Goal: Task Accomplishment & Management: Use online tool/utility

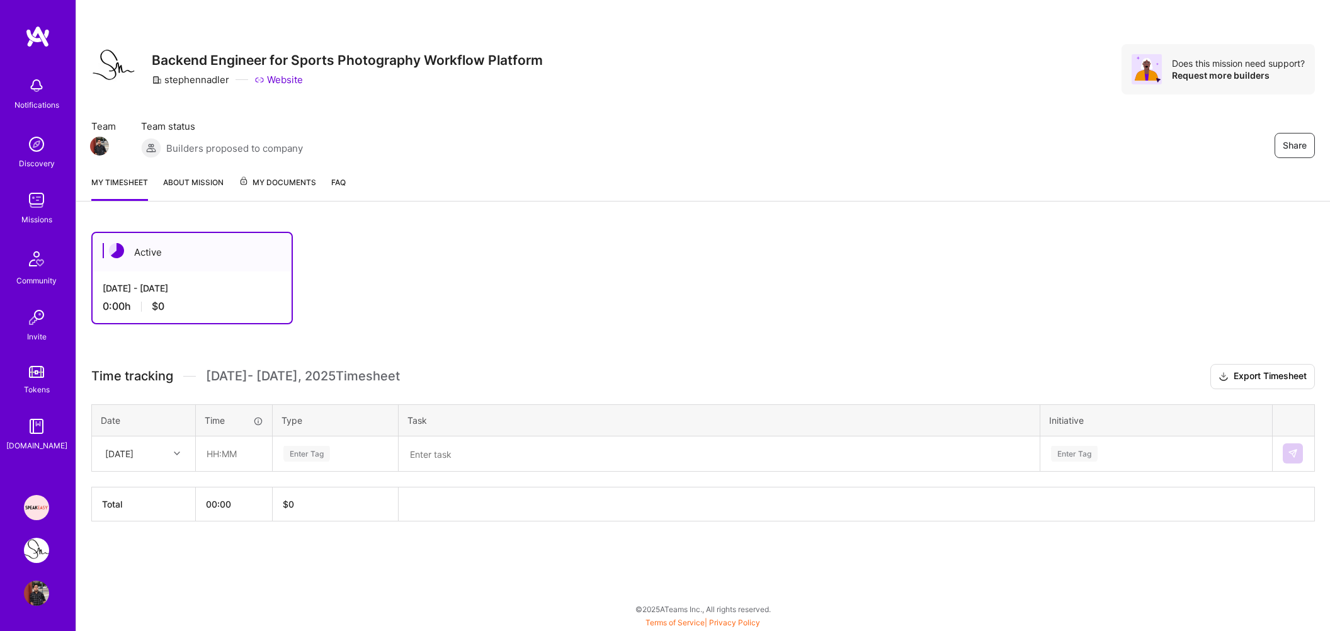
click at [43, 204] on img at bounding box center [36, 200] width 25 height 25
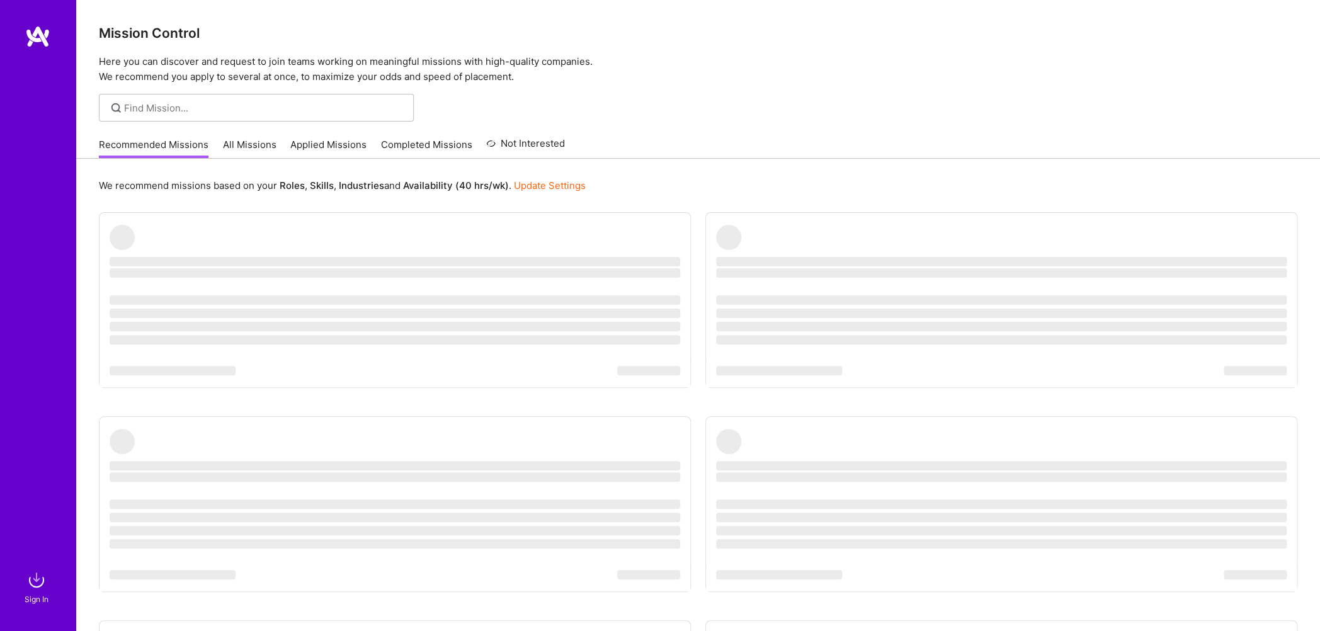
click at [38, 584] on img at bounding box center [36, 579] width 25 height 25
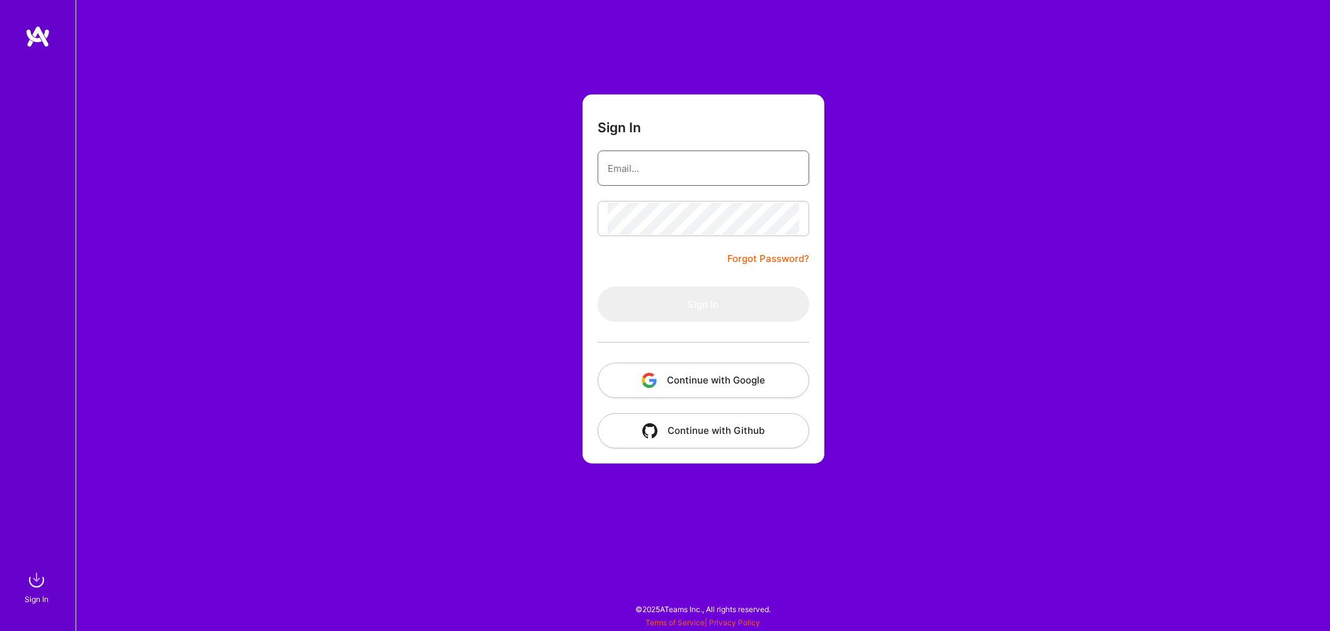
click at [670, 178] on input "email" at bounding box center [703, 168] width 191 height 32
type input "mohansinghjaipur@gmail.com"
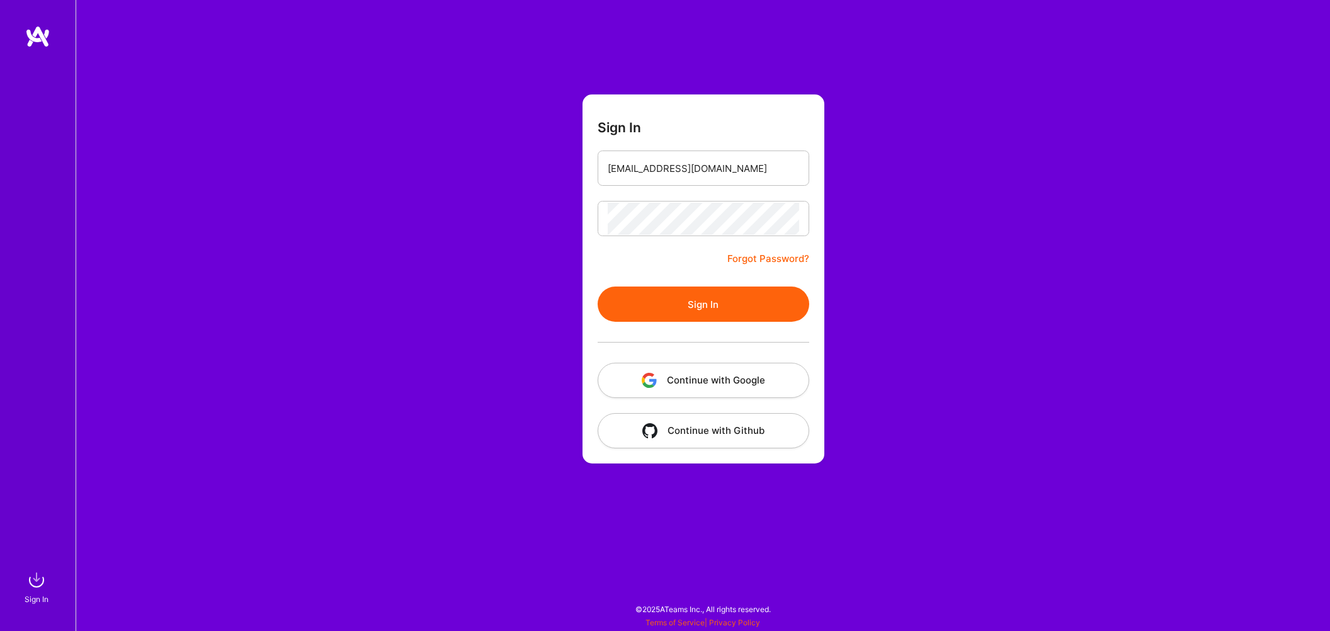
click at [685, 311] on button "Sign In" at bounding box center [703, 303] width 212 height 35
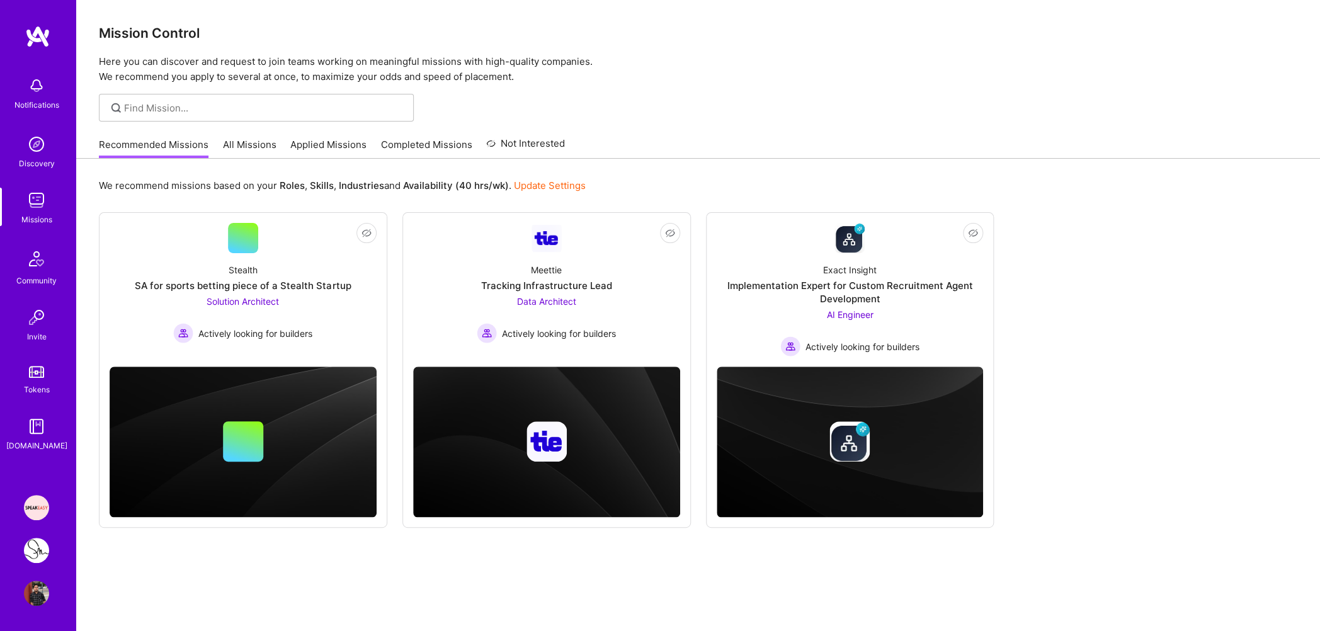
click at [308, 147] on link "Applied Missions" at bounding box center [328, 148] width 76 height 21
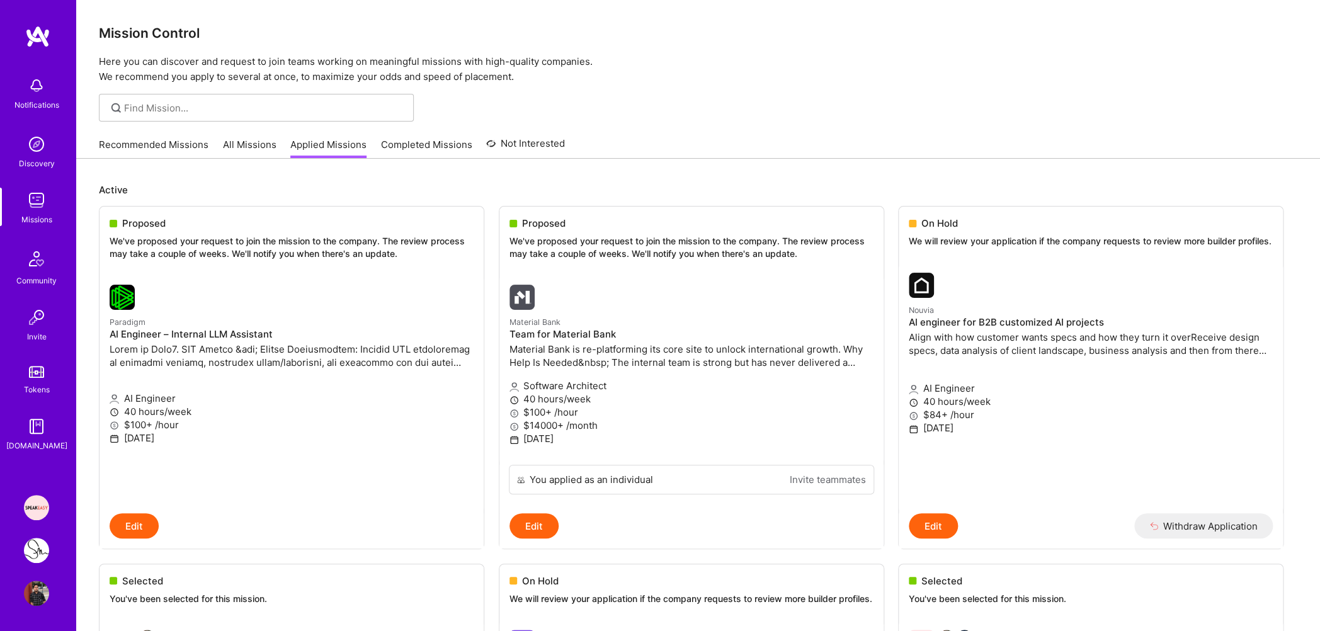
click at [166, 142] on link "Recommended Missions" at bounding box center [154, 148] width 110 height 21
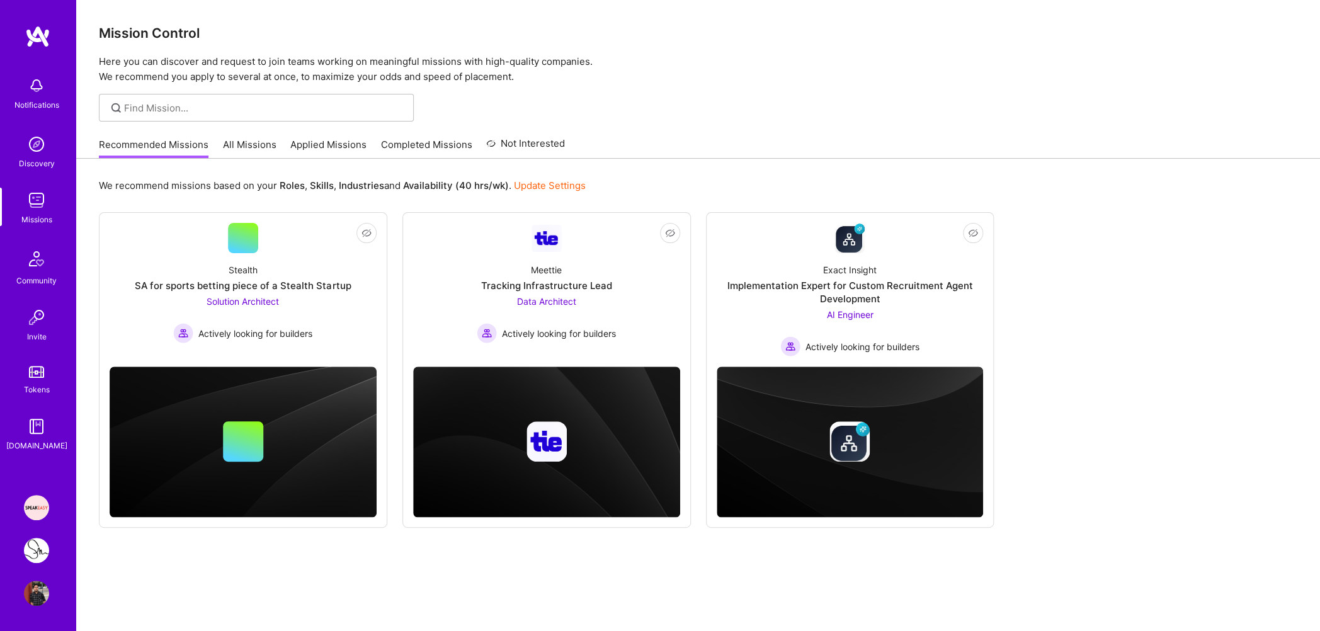
click at [366, 76] on p "Here you can discover and request to join teams working on meaningful missions …" at bounding box center [698, 69] width 1198 height 30
click at [399, 62] on p "Here you can discover and request to join teams working on meaningful missions …" at bounding box center [698, 69] width 1198 height 30
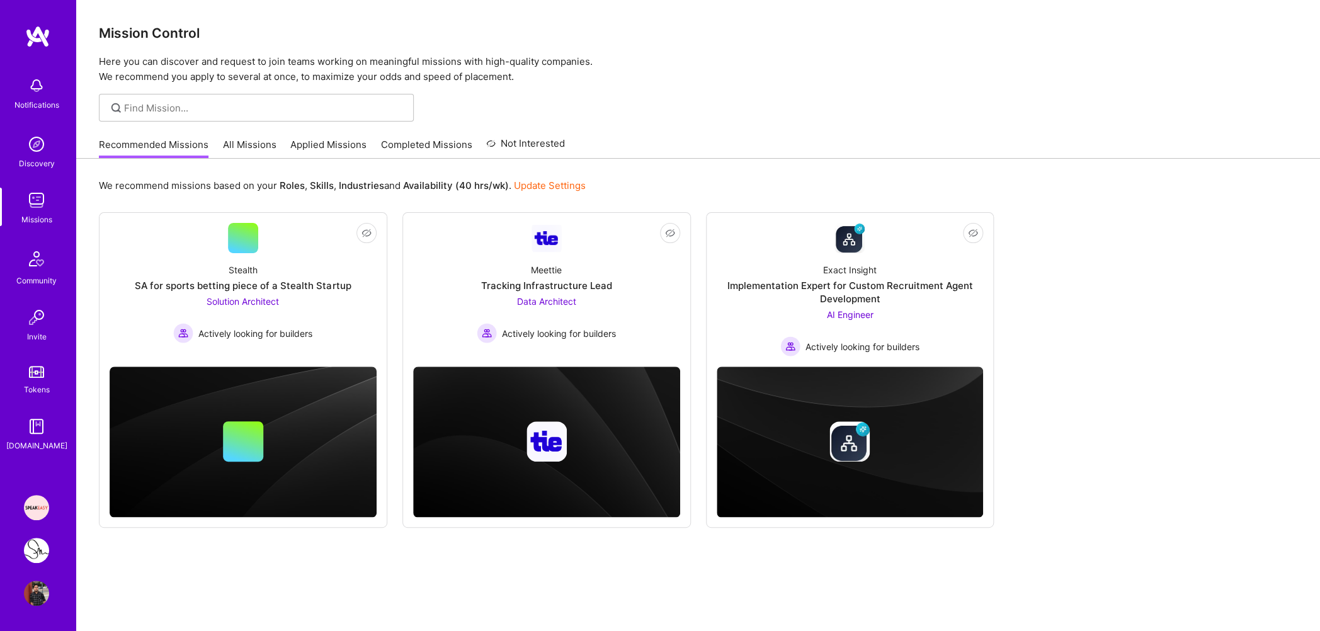
click at [399, 62] on p "Here you can discover and request to join teams working on meaningful missions …" at bounding box center [698, 69] width 1198 height 30
click at [401, 71] on p "Here you can discover and request to join teams working on meaningful missions …" at bounding box center [698, 69] width 1198 height 30
click at [400, 54] on div "Mission Control Here you can discover and request to join teams working on mean…" at bounding box center [697, 42] width 1243 height 84
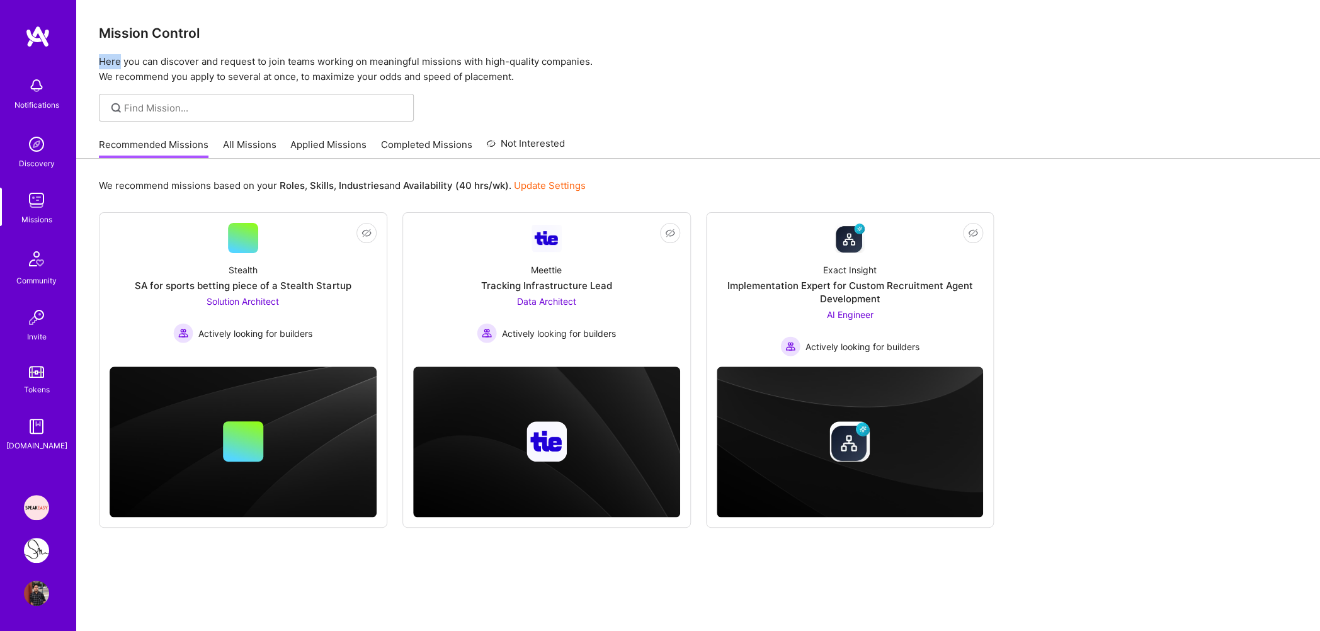
click at [400, 54] on div "Mission Control Here you can discover and request to join teams working on mean…" at bounding box center [697, 42] width 1243 height 84
click at [416, 72] on p "Here you can discover and request to join teams working on meaningful missions …" at bounding box center [698, 69] width 1198 height 30
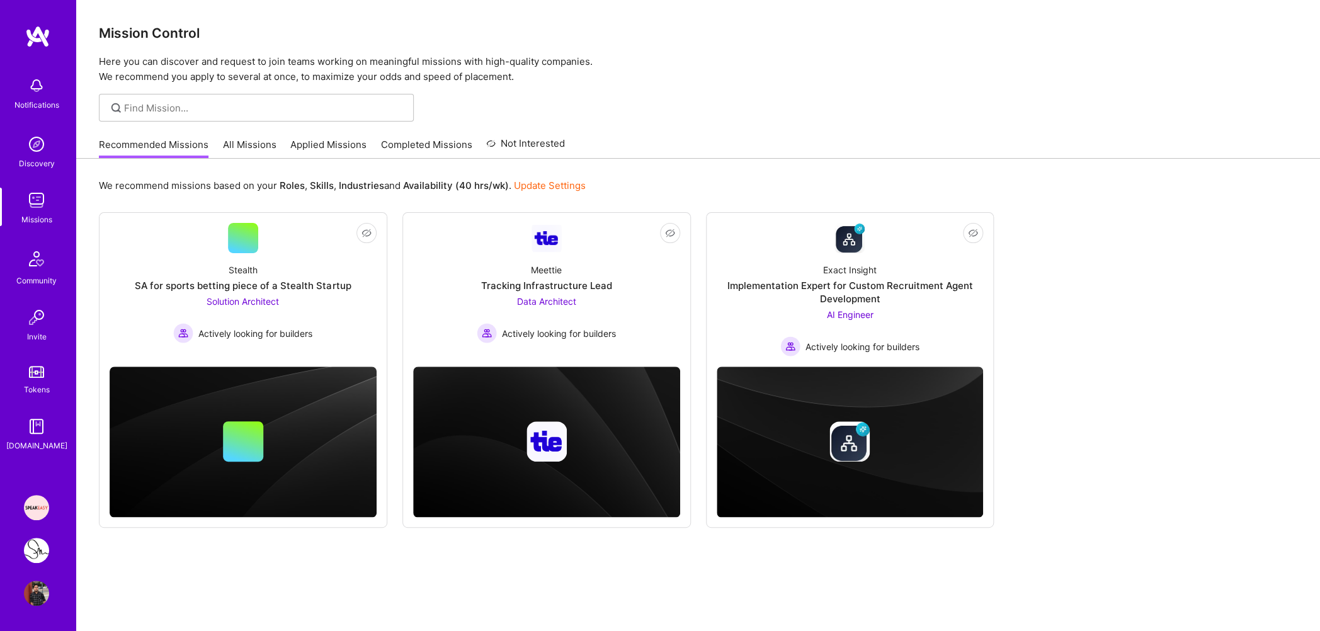
click at [418, 66] on p "Here you can discover and request to join teams working on meaningful missions …" at bounding box center [698, 69] width 1198 height 30
click at [421, 73] on p "Here you can discover and request to join teams working on meaningful missions …" at bounding box center [698, 69] width 1198 height 30
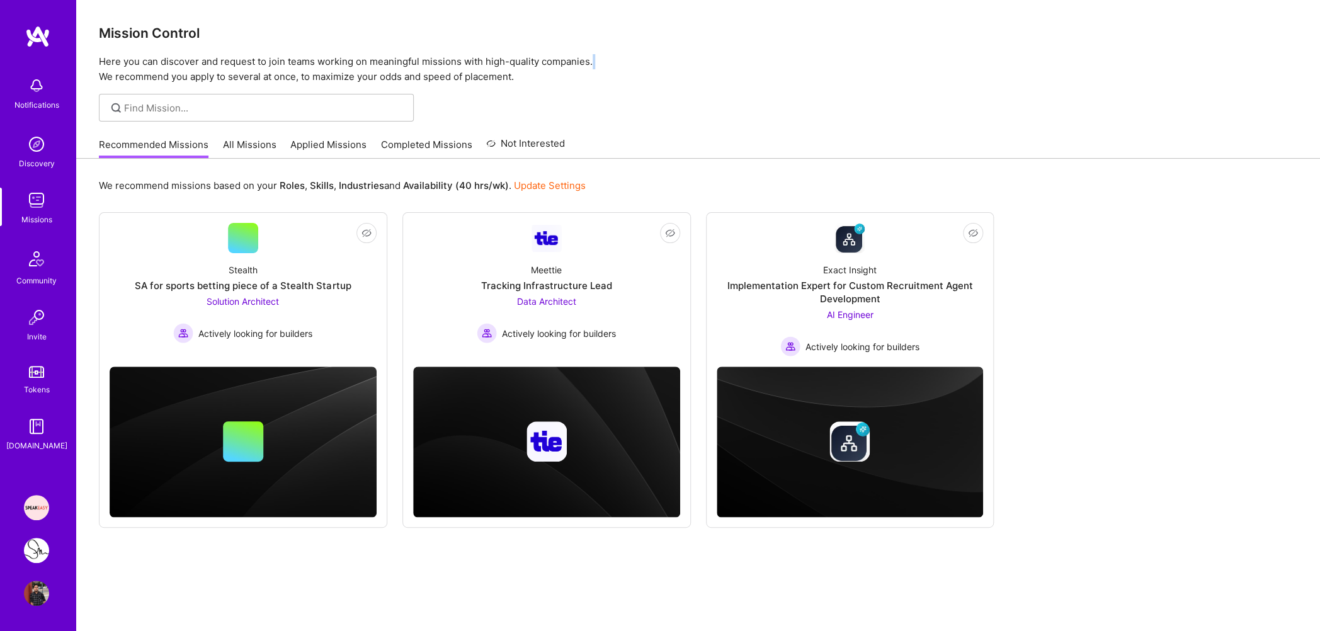
click at [421, 73] on p "Here you can discover and request to join teams working on meaningful missions …" at bounding box center [698, 69] width 1198 height 30
click at [422, 59] on p "Here you can discover and request to join teams working on meaningful missions …" at bounding box center [698, 69] width 1198 height 30
click at [479, 69] on p "Here you can discover and request to join teams working on meaningful missions …" at bounding box center [698, 69] width 1198 height 30
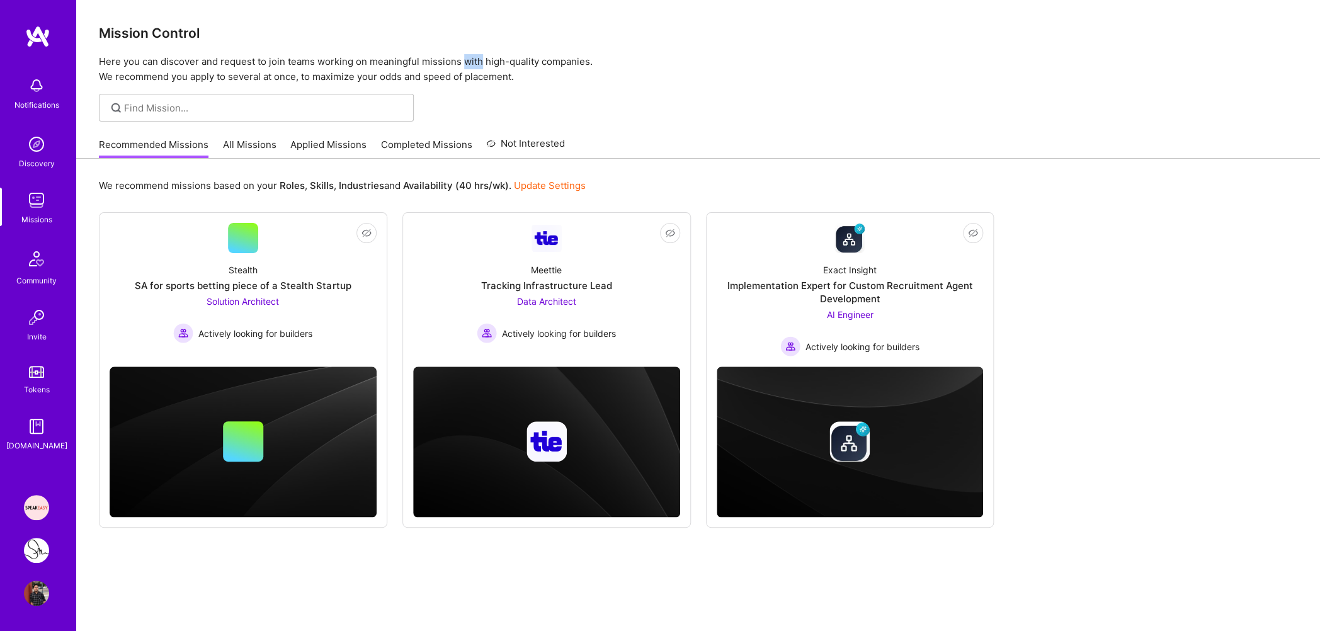
click at [479, 69] on p "Here you can discover and request to join teams working on meaningful missions …" at bounding box center [698, 69] width 1198 height 30
click at [482, 76] on p "Here you can discover and request to join teams working on meaningful missions …" at bounding box center [698, 69] width 1198 height 30
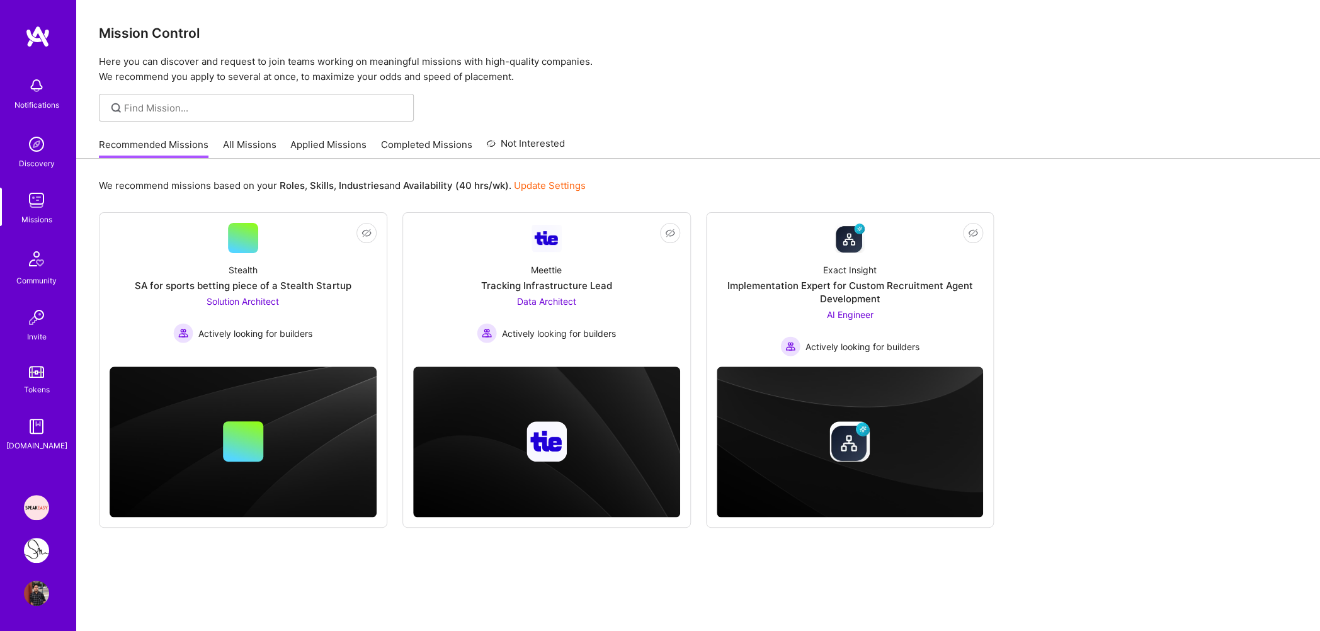
click at [455, 69] on p "Here you can discover and request to join teams working on meaningful missions …" at bounding box center [698, 69] width 1198 height 30
click at [456, 58] on p "Here you can discover and request to join teams working on meaningful missions …" at bounding box center [698, 69] width 1198 height 30
click at [458, 77] on p "Here you can discover and request to join teams working on meaningful missions …" at bounding box center [698, 69] width 1198 height 30
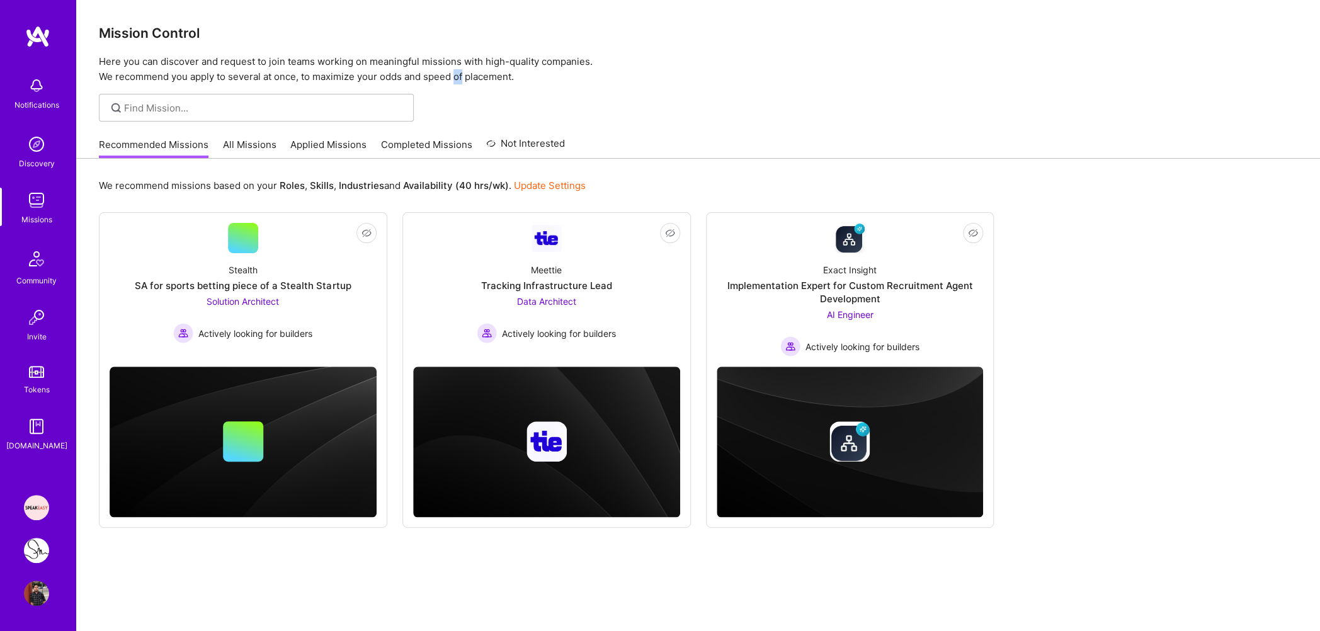
click at [458, 77] on p "Here you can discover and request to join teams working on meaningful missions …" at bounding box center [698, 69] width 1198 height 30
click at [462, 57] on p "Here you can discover and request to join teams working on meaningful missions …" at bounding box center [698, 69] width 1198 height 30
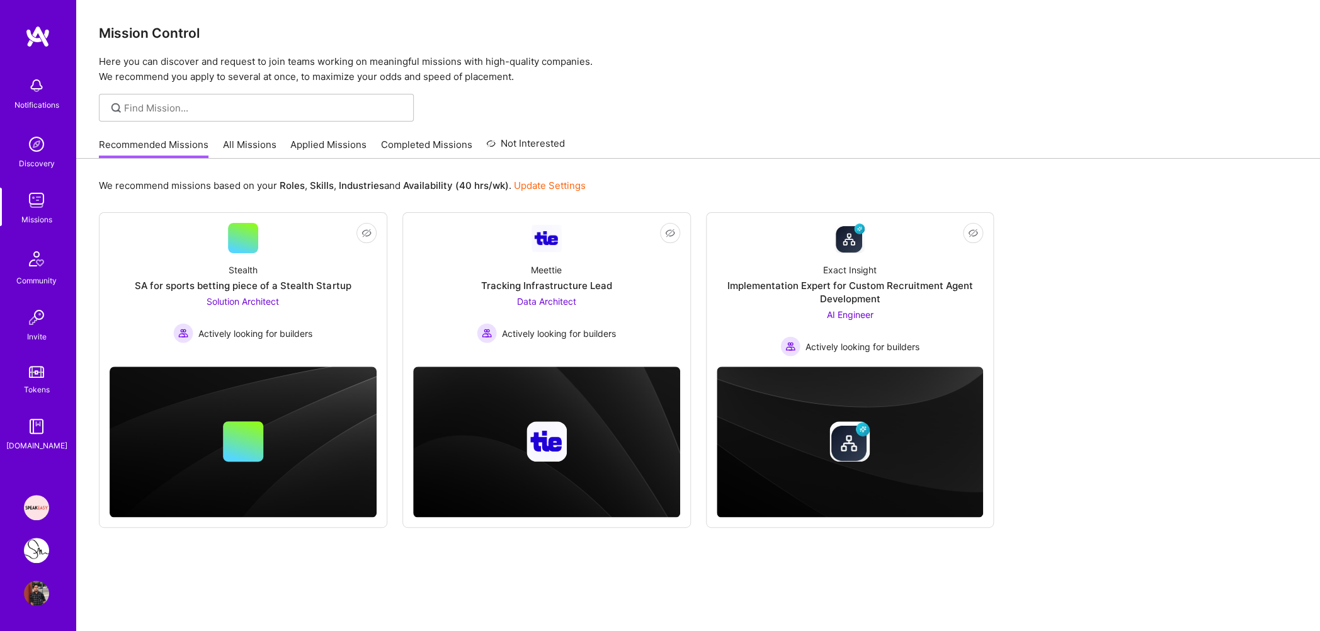
click at [458, 73] on p "Here you can discover and request to join teams working on meaningful missions …" at bounding box center [698, 69] width 1198 height 30
click at [147, 36] on h3 "Mission Control" at bounding box center [698, 33] width 1198 height 16
click at [152, 60] on p "Here you can discover and request to join teams working on meaningful missions …" at bounding box center [698, 69] width 1198 height 30
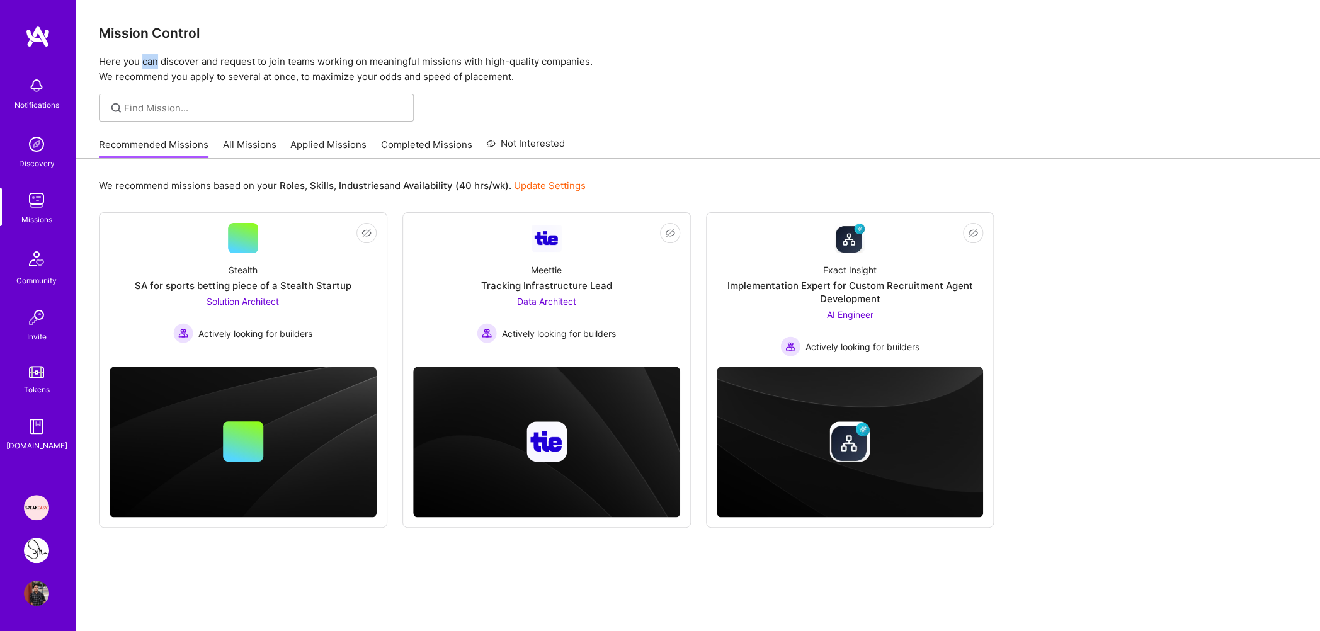
click at [152, 60] on p "Here you can discover and request to join teams working on meaningful missions …" at bounding box center [698, 69] width 1198 height 30
click at [154, 72] on p "Here you can discover and request to join teams working on meaningful missions …" at bounding box center [698, 69] width 1198 height 30
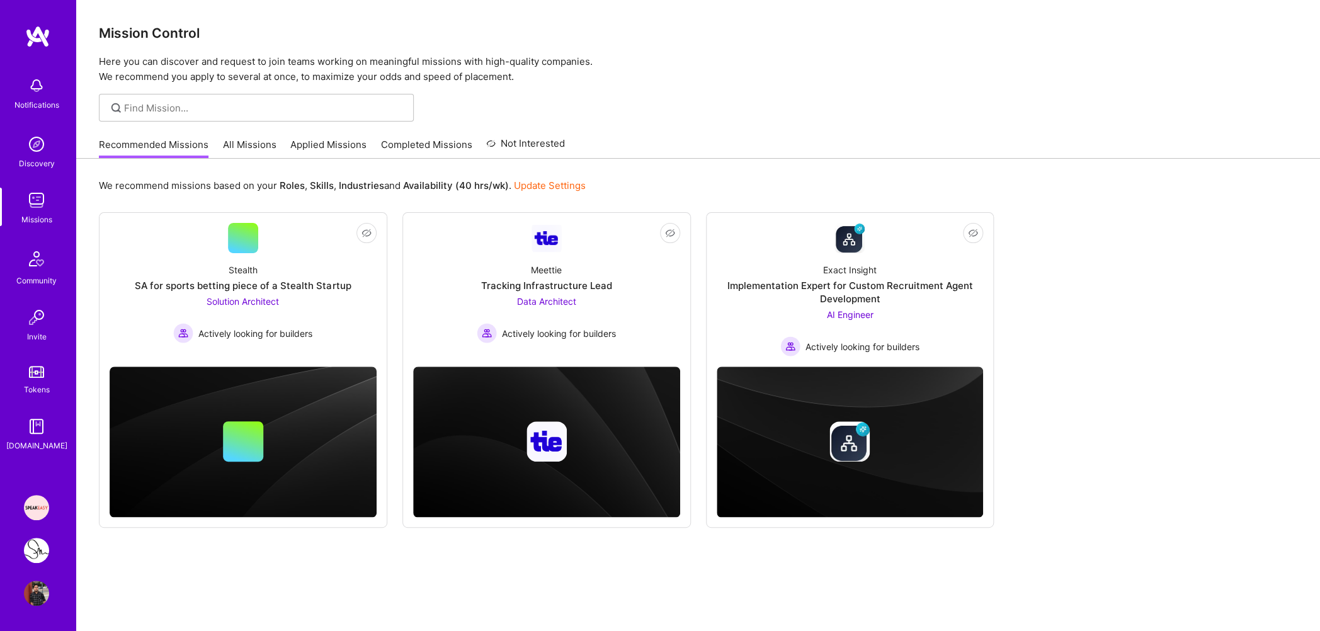
click at [154, 57] on p "Here you can discover and request to join teams working on meaningful missions …" at bounding box center [698, 69] width 1198 height 30
click at [159, 25] on div "Mission Control Here you can discover and request to join teams working on mean…" at bounding box center [697, 42] width 1243 height 84
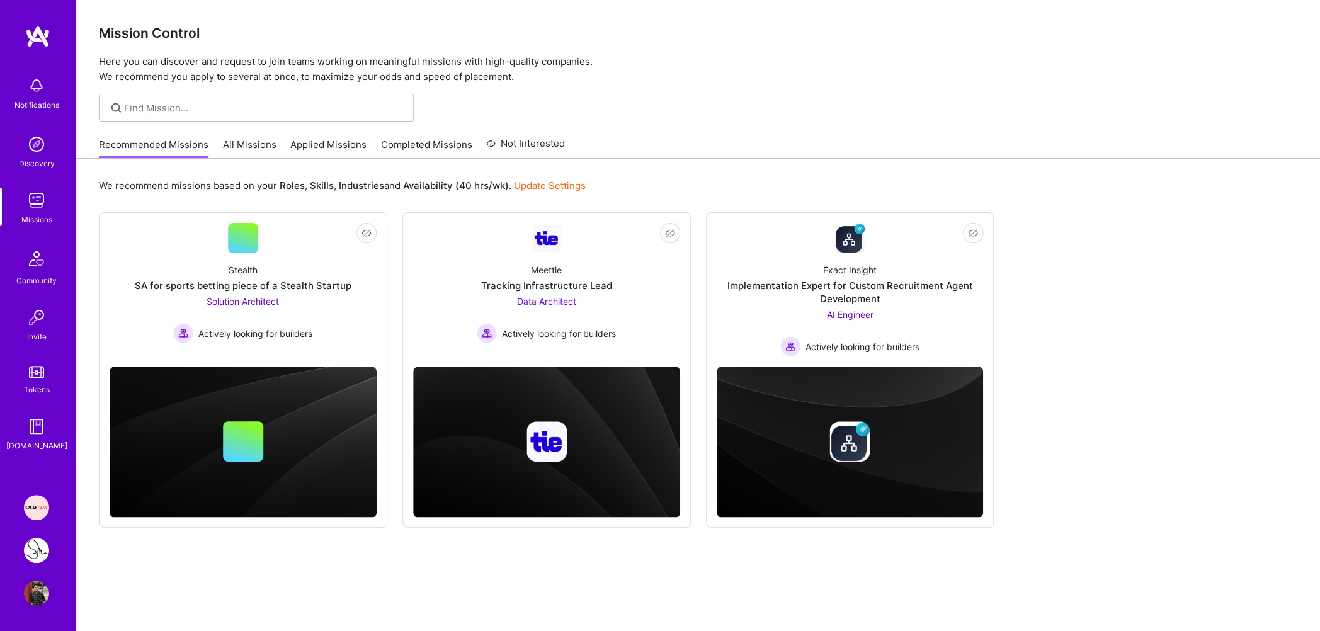
click at [159, 25] on div "Mission Control Here you can discover and request to join teams working on mean…" at bounding box center [697, 42] width 1243 height 84
click at [164, 65] on p "Here you can discover and request to join teams working on meaningful missions …" at bounding box center [698, 69] width 1198 height 30
click at [164, 72] on p "Here you can discover and request to join teams working on meaningful missions …" at bounding box center [698, 69] width 1198 height 30
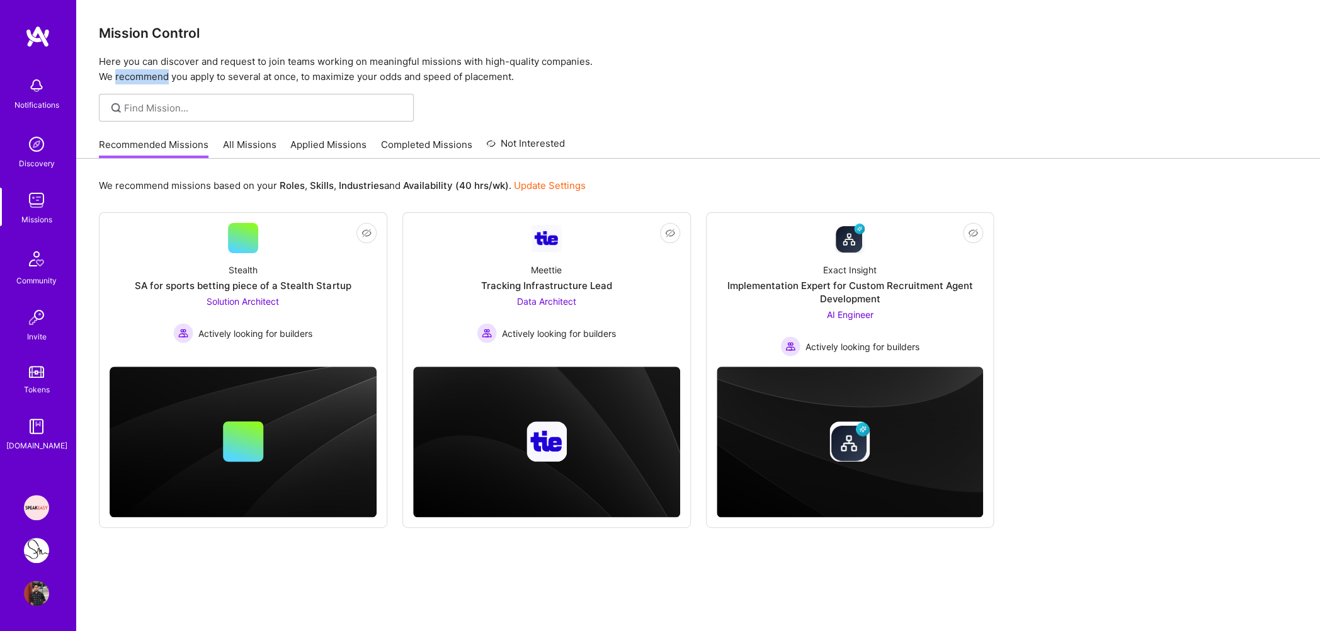
click at [164, 72] on p "Here you can discover and request to join teams working on meaningful missions …" at bounding box center [698, 69] width 1198 height 30
click at [191, 58] on p "Here you can discover and request to join teams working on meaningful missions …" at bounding box center [698, 69] width 1198 height 30
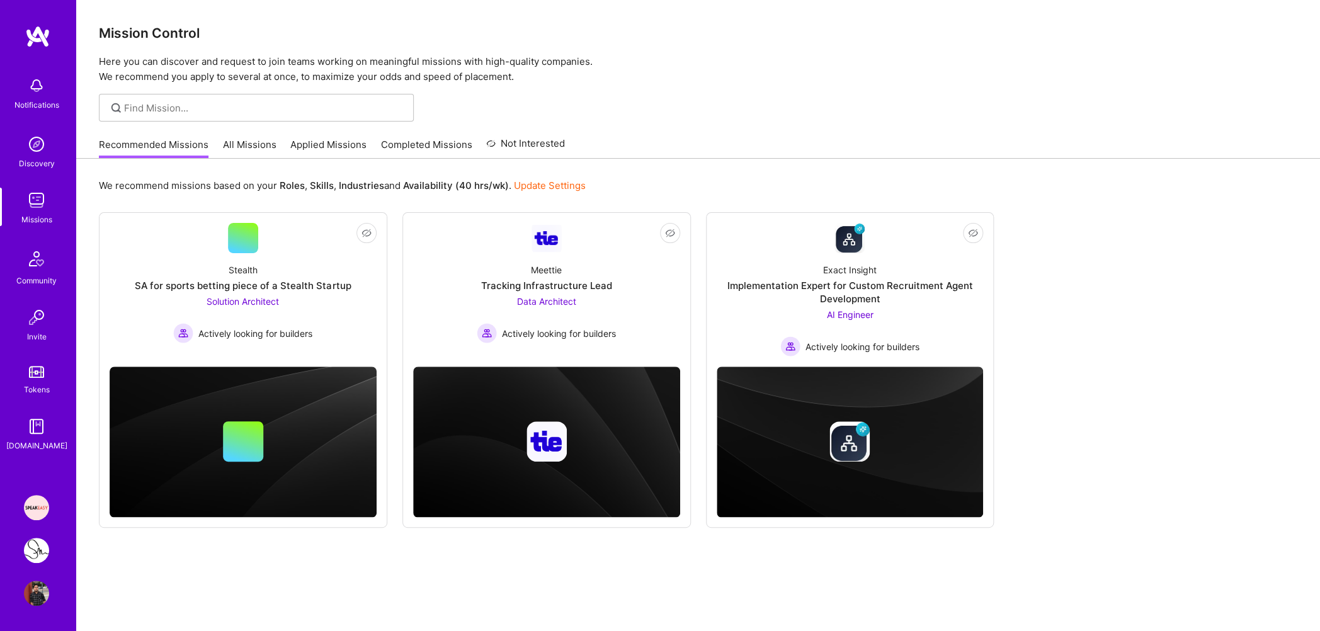
click at [186, 31] on h3 "Mission Control" at bounding box center [698, 33] width 1198 height 16
click at [197, 68] on p "Here you can discover and request to join teams working on meaningful missions …" at bounding box center [698, 69] width 1198 height 30
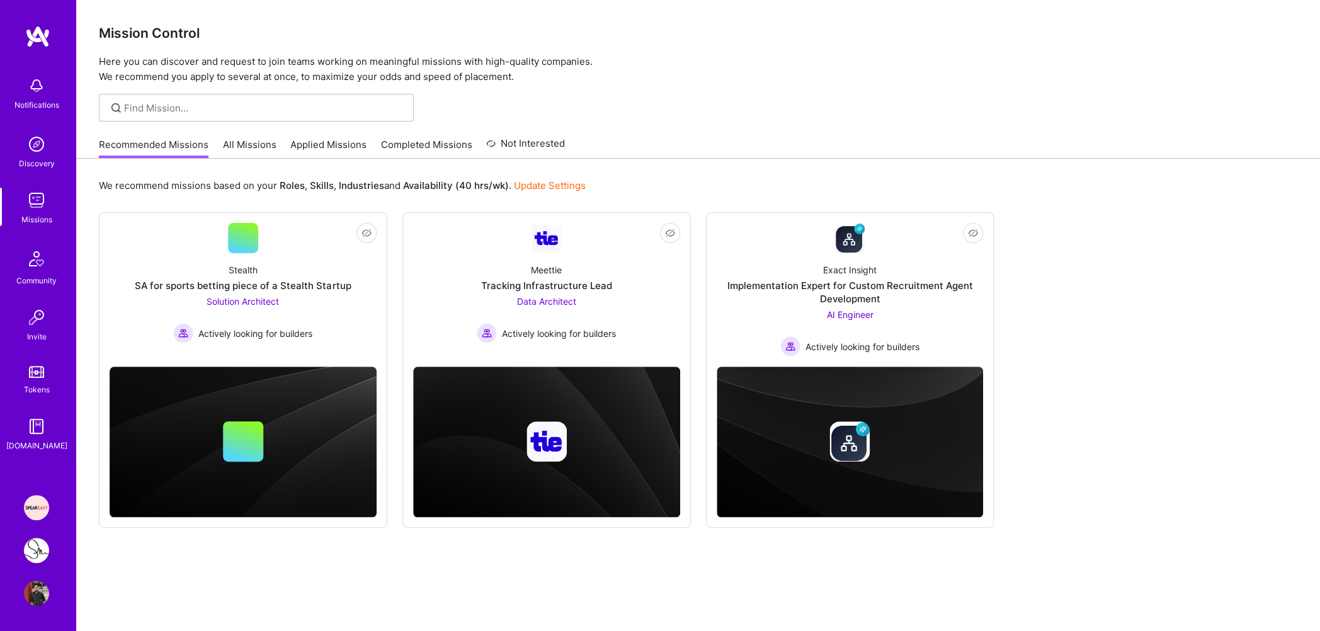
click at [197, 68] on p "Here you can discover and request to join teams working on meaningful missions …" at bounding box center [698, 69] width 1198 height 30
click at [200, 74] on p "Here you can discover and request to join teams working on meaningful missions …" at bounding box center [698, 69] width 1198 height 30
click at [200, 61] on p "Here you can discover and request to join teams working on meaningful missions …" at bounding box center [698, 69] width 1198 height 30
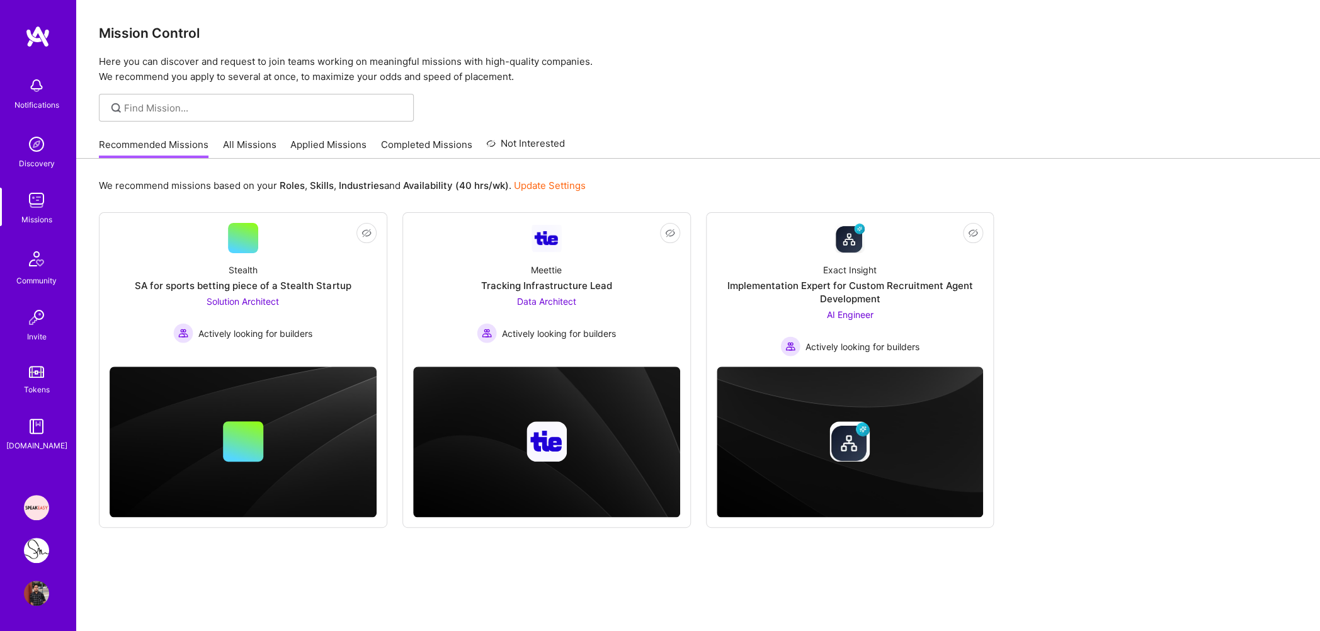
click at [320, 145] on link "Applied Missions" at bounding box center [328, 148] width 76 height 21
